Goal: Task Accomplishment & Management: Use online tool/utility

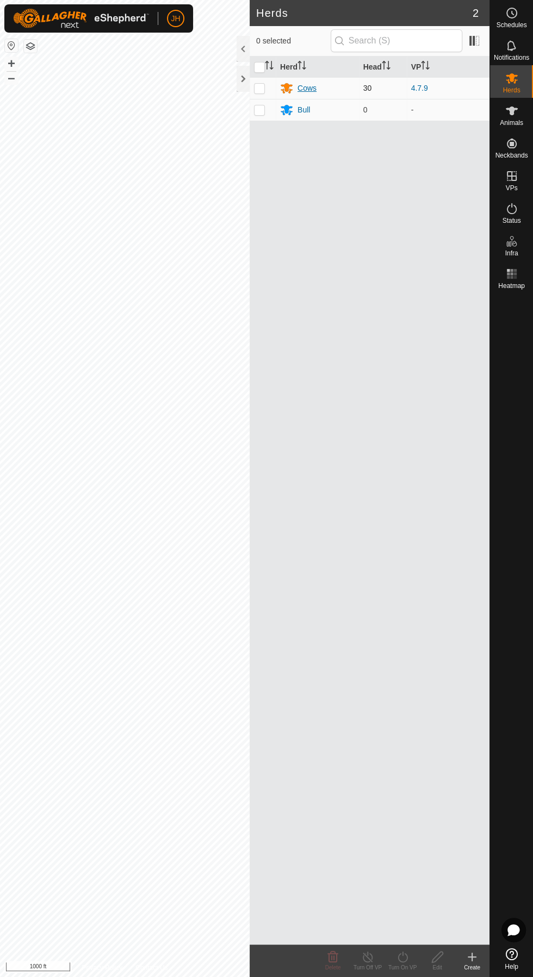
click at [322, 88] on div "Cows" at bounding box center [317, 88] width 74 height 13
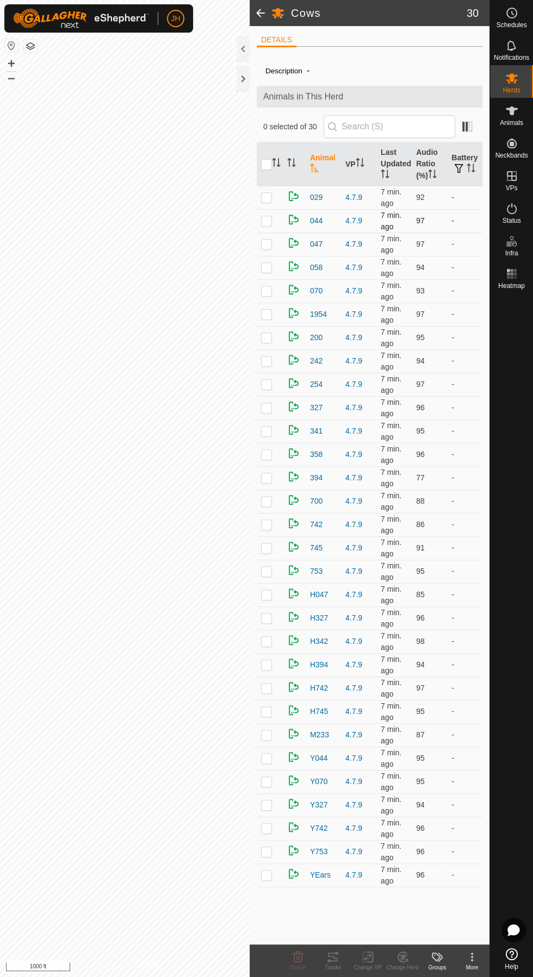
click at [263, 219] on p-checkbox at bounding box center [266, 220] width 11 height 9
checkbox input "true"
click at [266, 290] on p-checkbox at bounding box center [266, 290] width 11 height 9
checkbox input "true"
click at [267, 383] on p-checkbox at bounding box center [266, 384] width 11 height 9
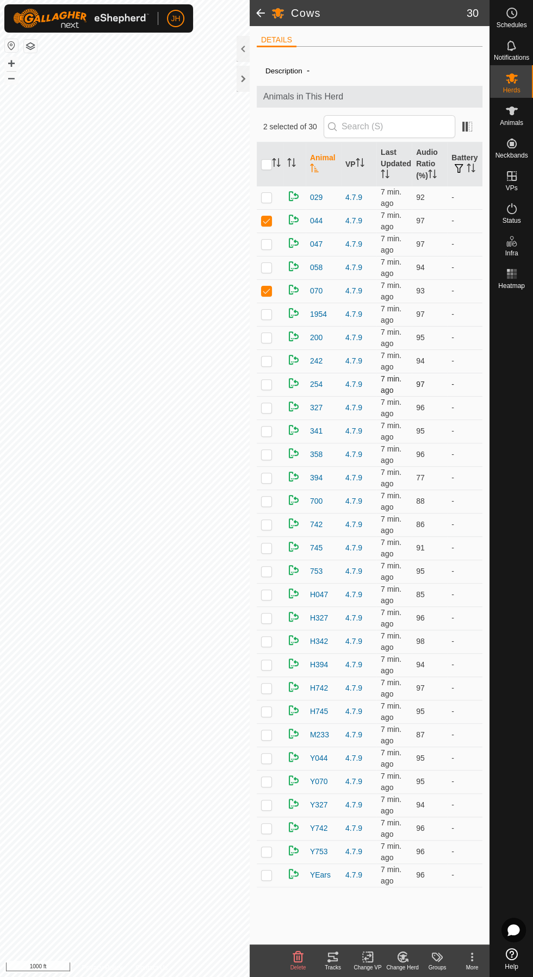
checkbox input "true"
click at [336, 964] on div "Tracks" at bounding box center [332, 968] width 35 height 8
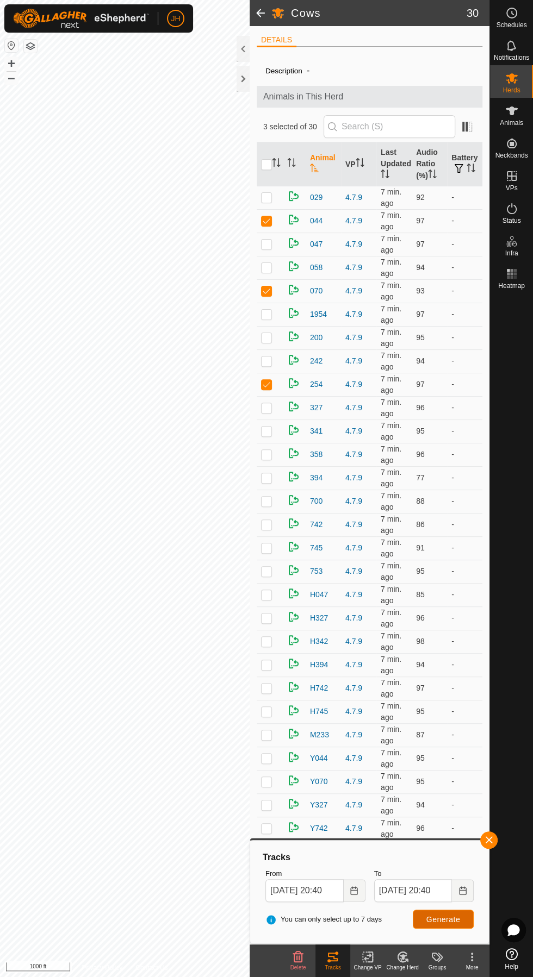
click at [458, 920] on span "Generate" at bounding box center [443, 919] width 34 height 9
click at [266, 164] on input "checkbox" at bounding box center [266, 164] width 11 height 11
checkbox input "true"
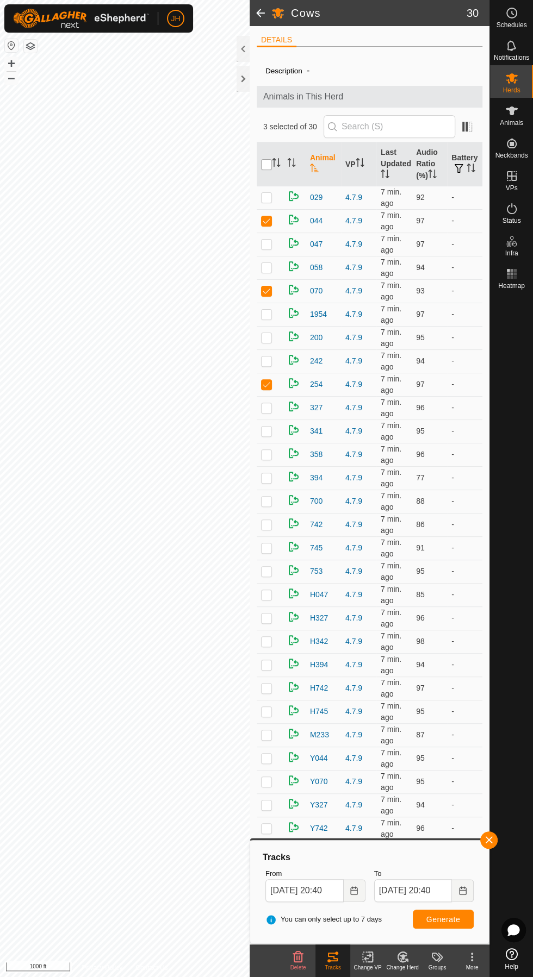
checkbox input "true"
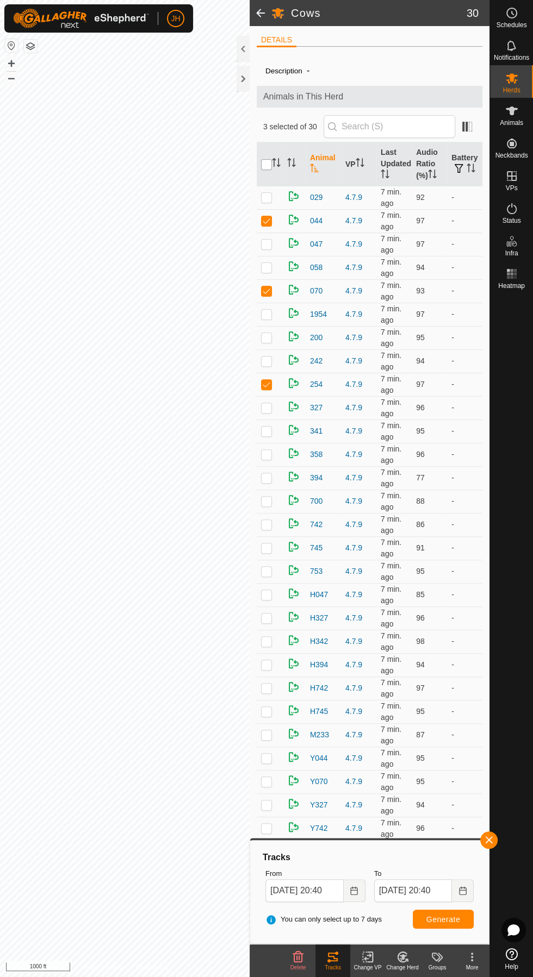
checkbox input "true"
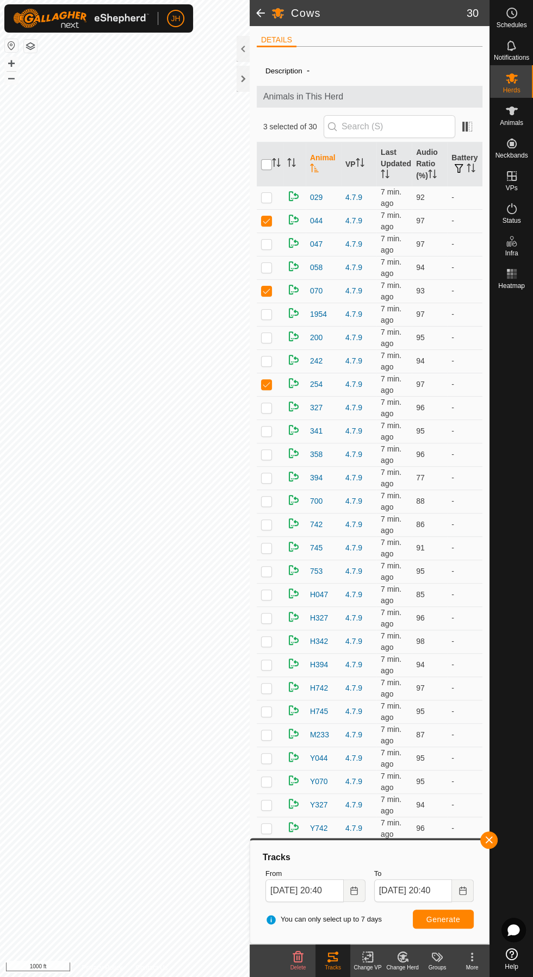
checkbox input "true"
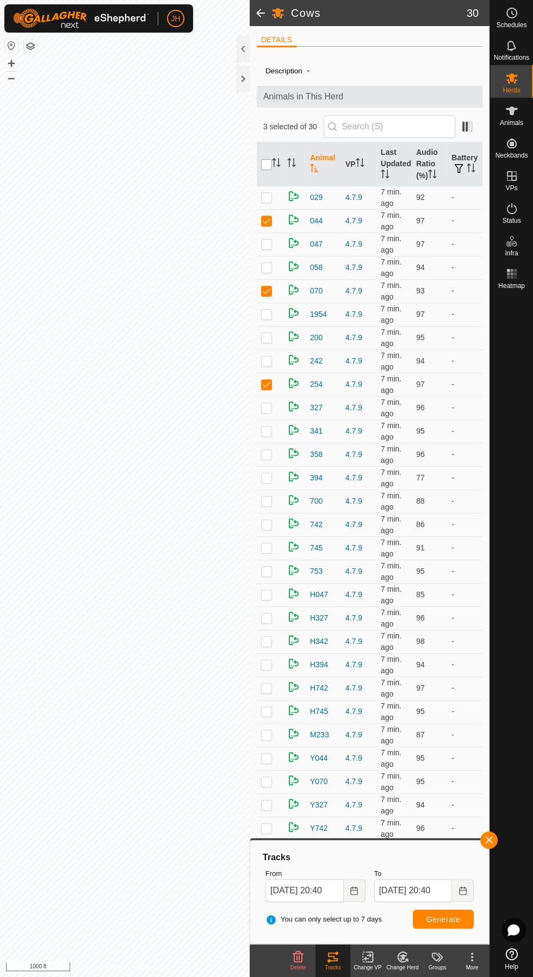
checkbox input "true"
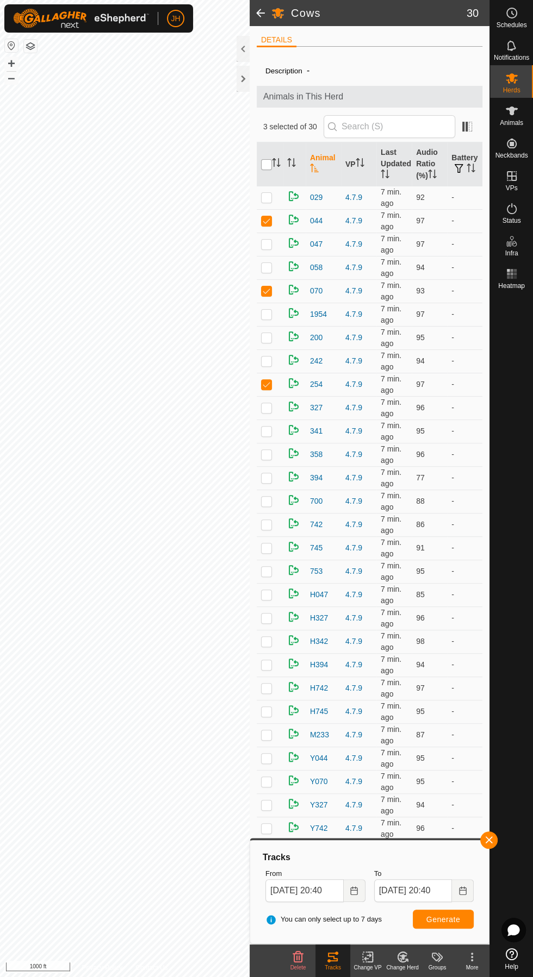
checkbox input "true"
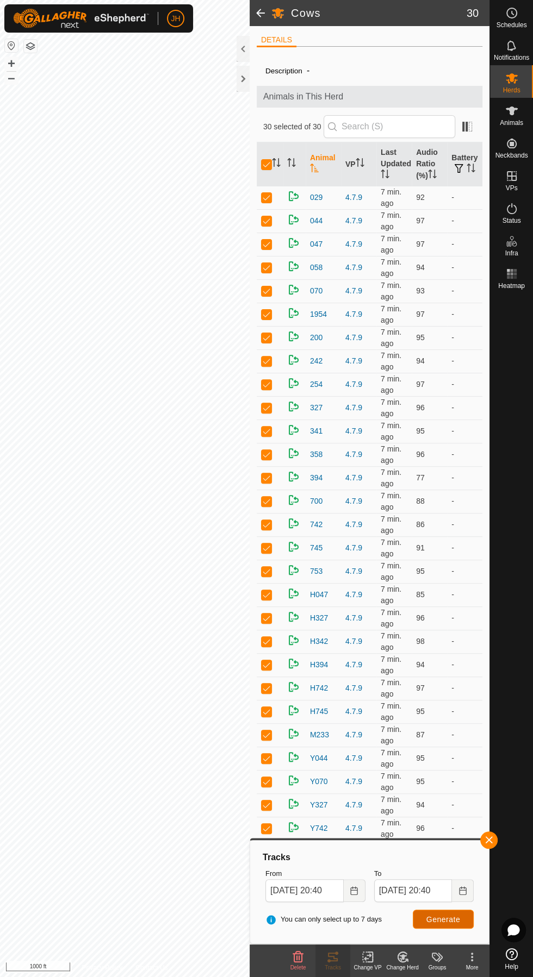
click at [464, 913] on button "Generate" at bounding box center [443, 919] width 61 height 19
